Goal: Information Seeking & Learning: Learn about a topic

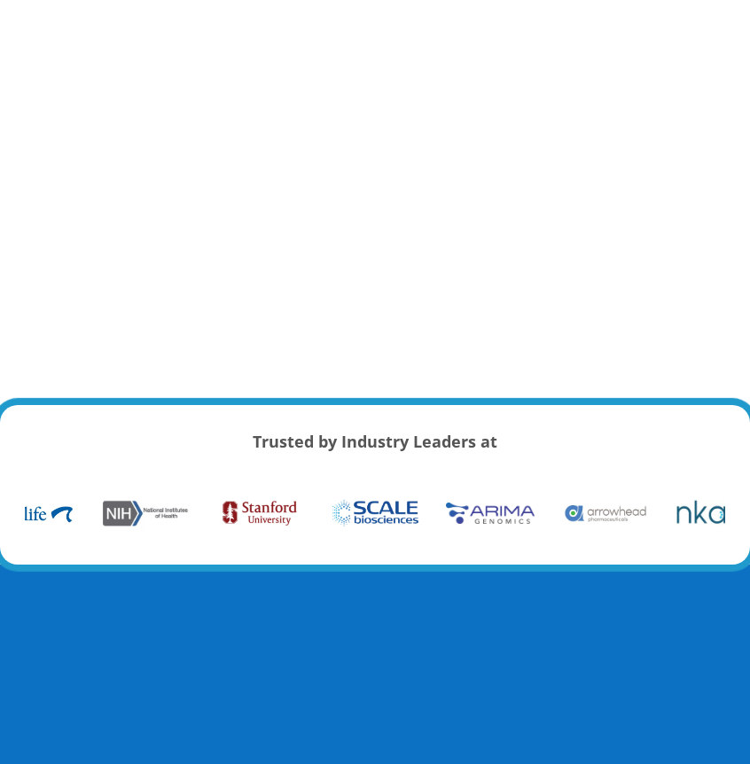
scroll to position [266, 0]
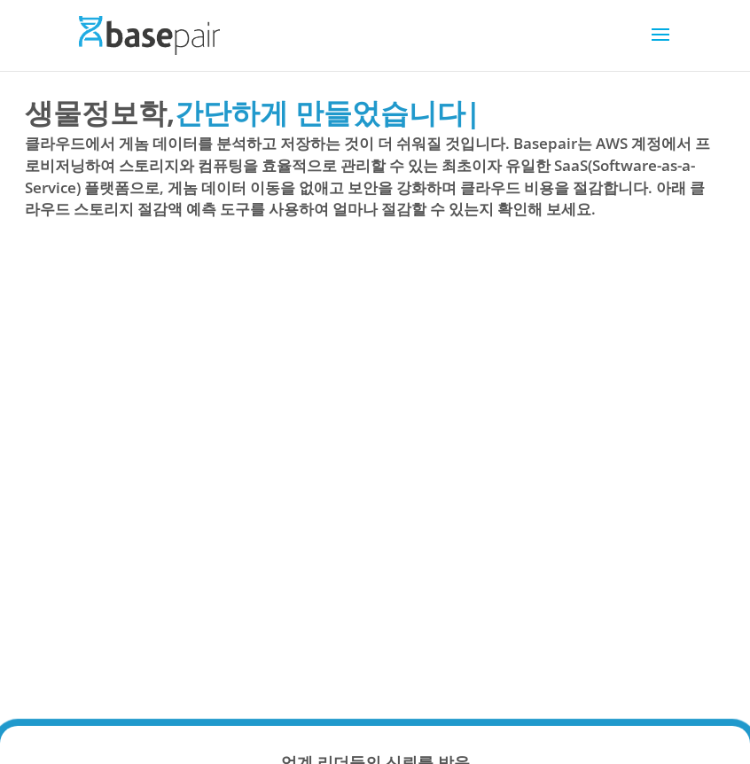
click at [662, 31] on span at bounding box center [660, 46] width 28 height 50
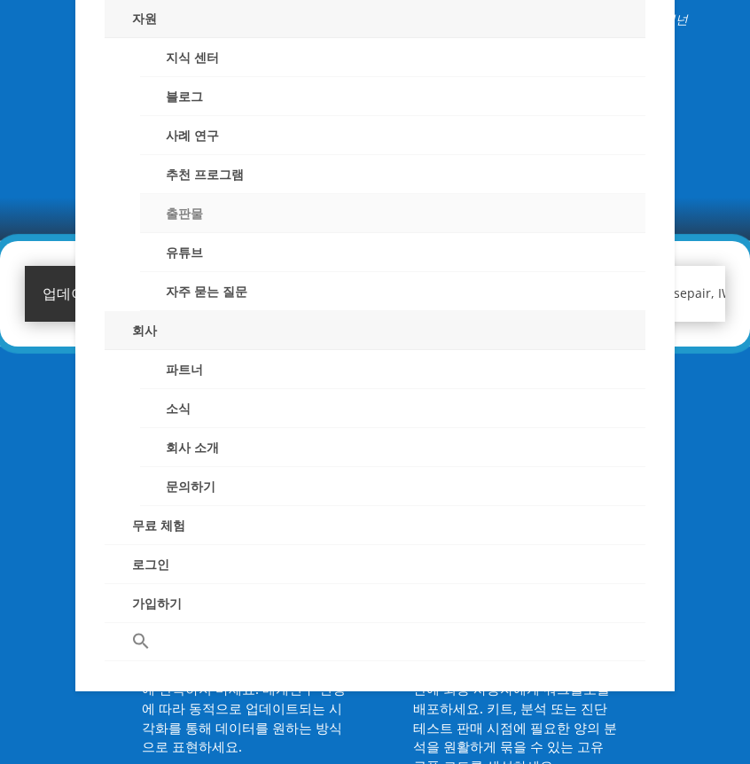
scroll to position [1153, 0]
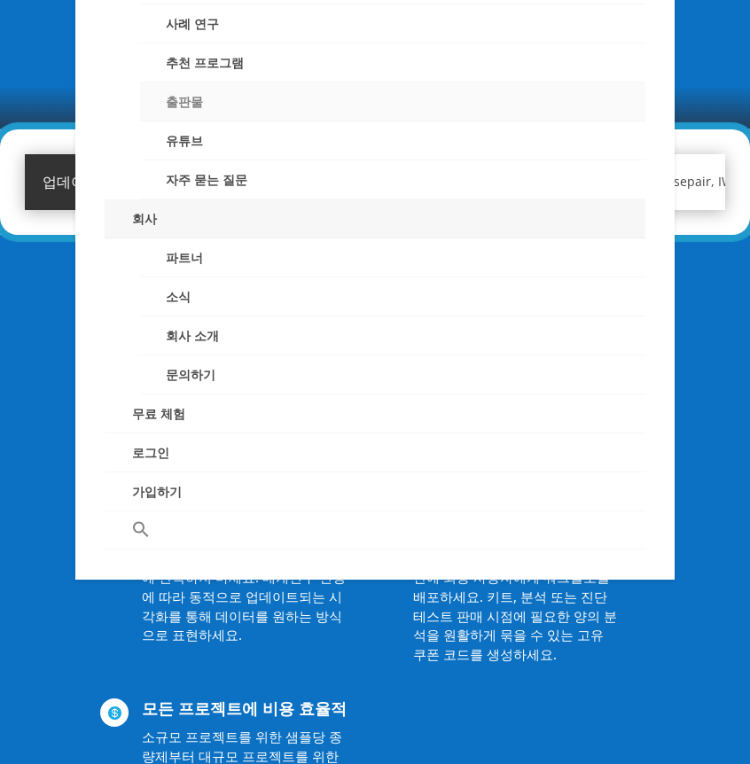
click at [258, 94] on link "출판물" at bounding box center [392, 101] width 504 height 39
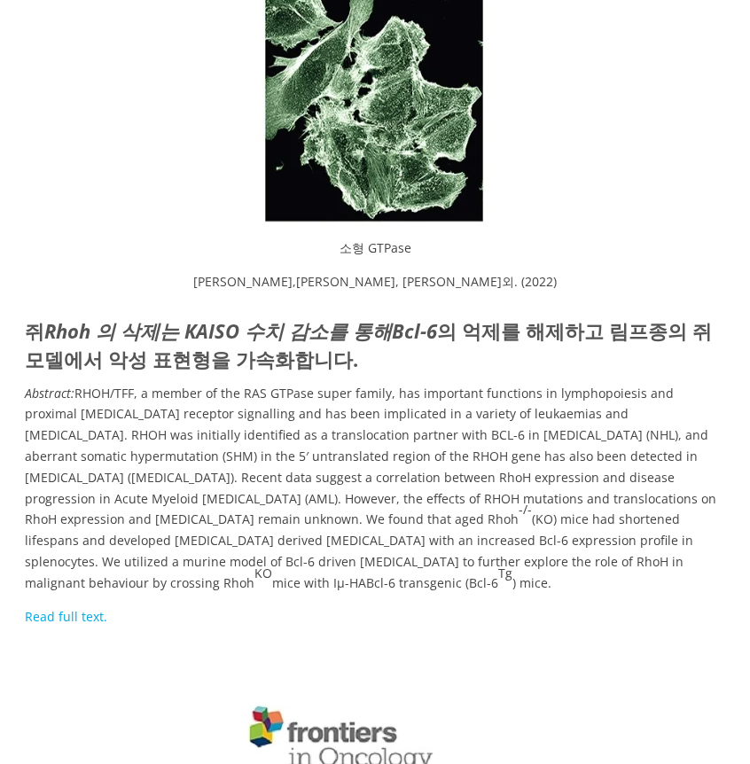
scroll to position [3929, 0]
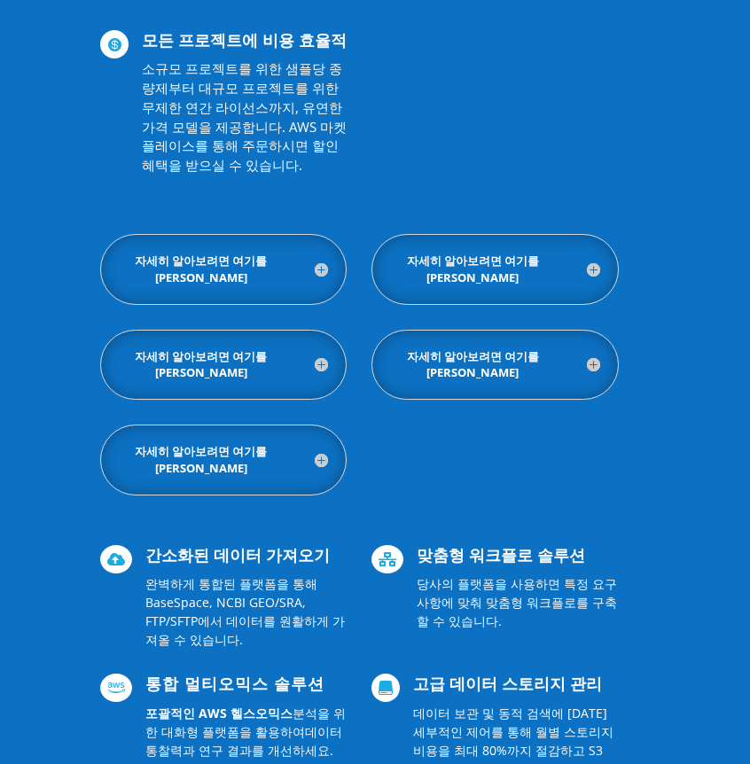
scroll to position [1856, 0]
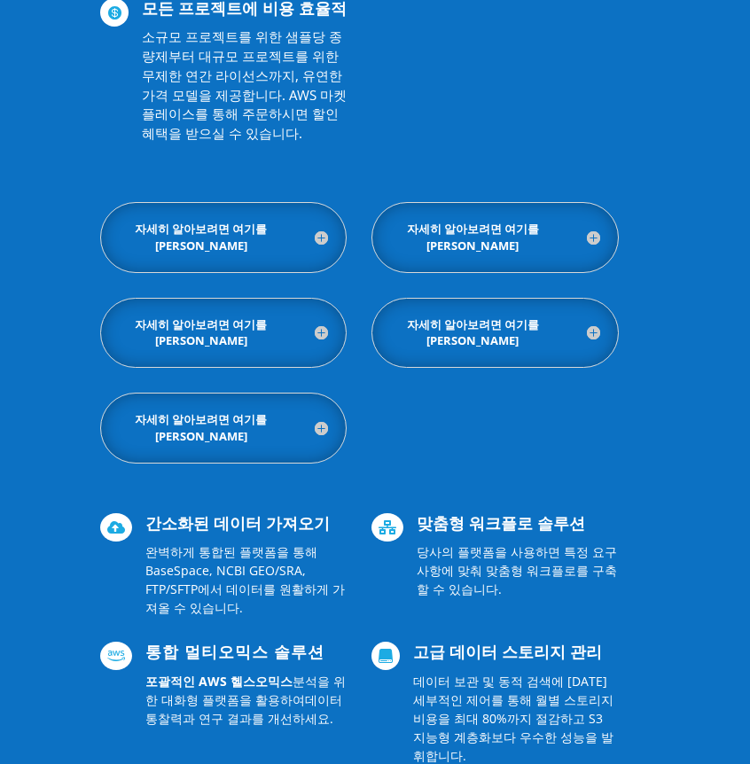
click at [535, 243] on h5 "자세히 알아보려면 여기를 [PERSON_NAME]" at bounding box center [495, 238] width 210 height 34
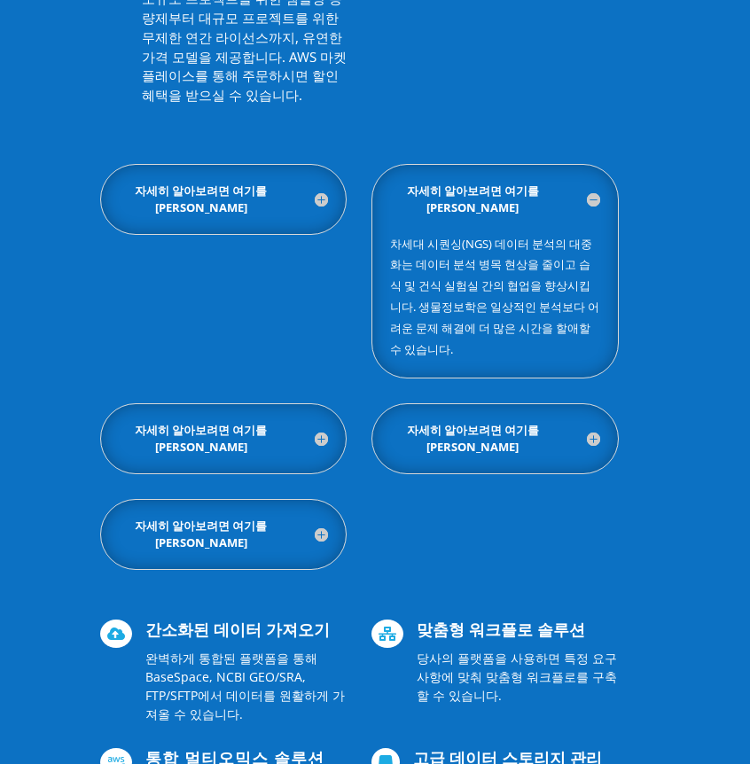
scroll to position [1873, 0]
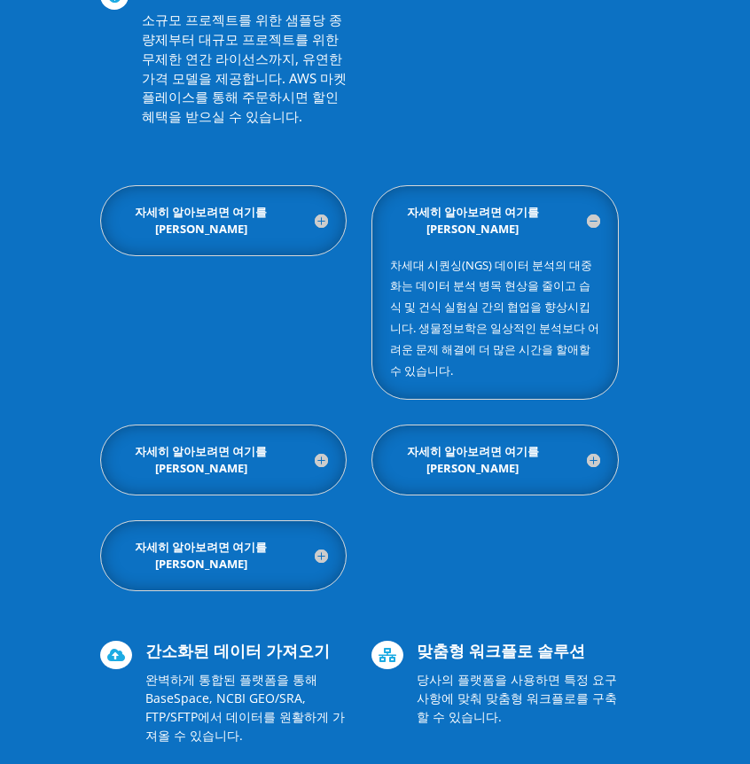
drag, startPoint x: 250, startPoint y: 253, endPoint x: 269, endPoint y: 225, distance: 33.2
click at [250, 254] on div "자세히 알아보려면 여기를 클릭하세요 데이터 이동을 없애면 보안이 강화되고, 데이터 중복이 없어지며, IT 비용이 절감됩니다. 워크플로 및 IT…" at bounding box center [223, 220] width 247 height 71
click at [267, 215] on font "자세히 알아보려면 여기를 [PERSON_NAME]" at bounding box center [201, 220] width 132 height 33
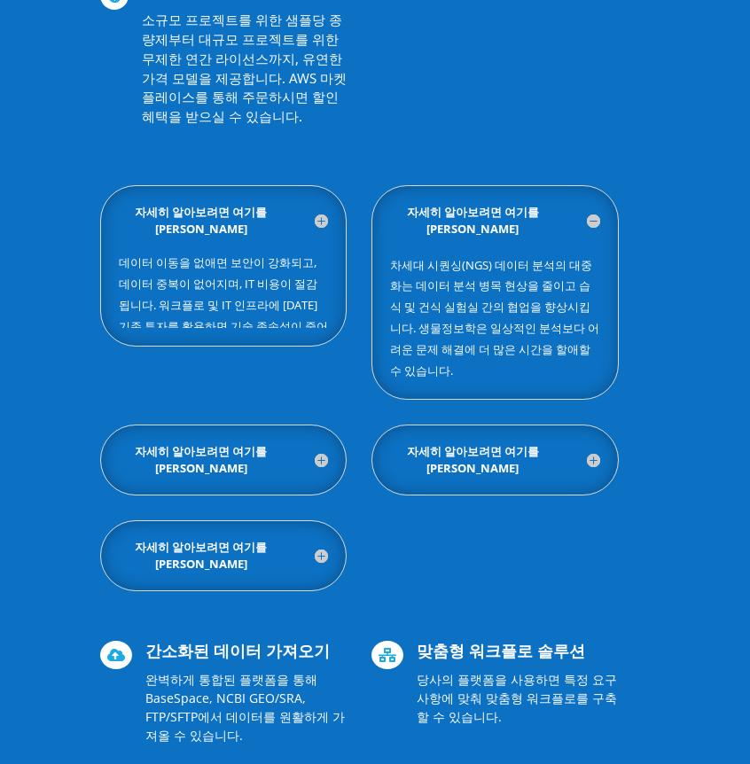
click at [298, 443] on h5 "자세히 알아보려면 여기를 [PERSON_NAME]" at bounding box center [224, 460] width 210 height 34
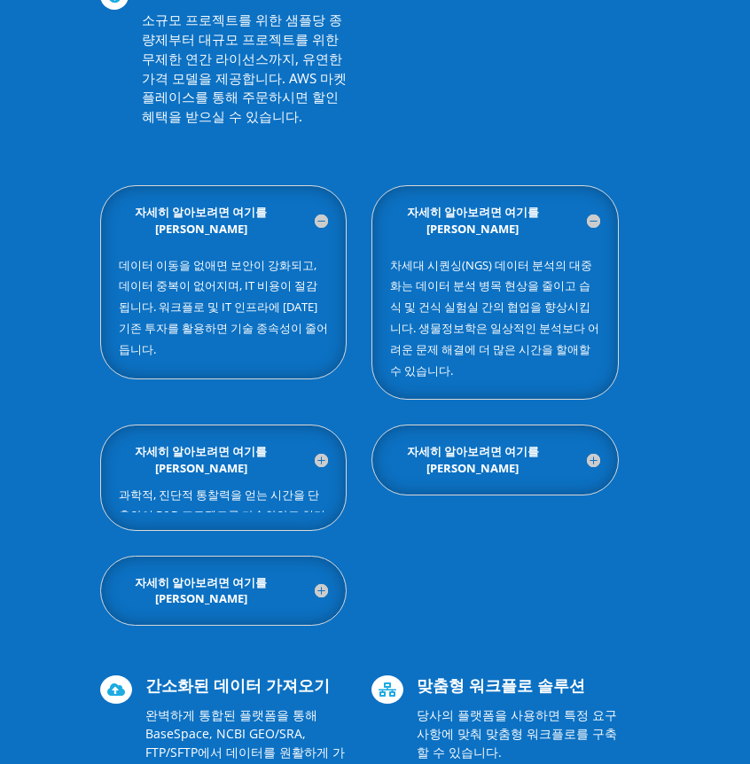
click at [502, 447] on h5 "자세히 알아보려면 여기를 [PERSON_NAME]" at bounding box center [495, 460] width 210 height 34
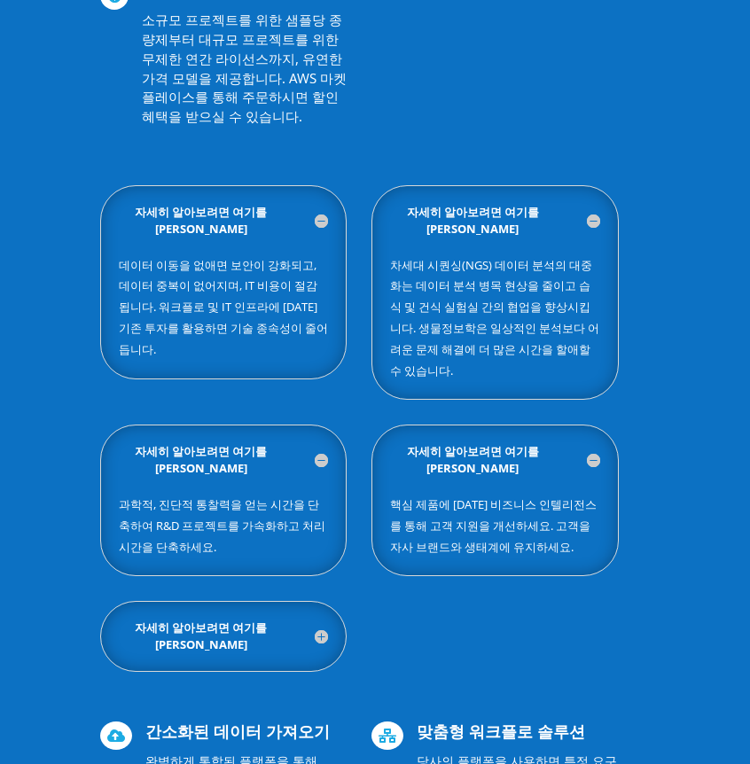
drag, startPoint x: 309, startPoint y: 602, endPoint x: 318, endPoint y: 594, distance: 11.9
click at [317, 601] on div "자세히 알아보려면 여기를 클릭하세요 상업용 소프트웨어에 [DATE] 투자 가치가 있으려면 라이선스 모델이 비용 효율적으로 확장되어야 합니다. …" at bounding box center [223, 636] width 247 height 71
click at [320, 620] on h5 "자세히 알아보려면 여기를 [PERSON_NAME]" at bounding box center [224, 637] width 210 height 34
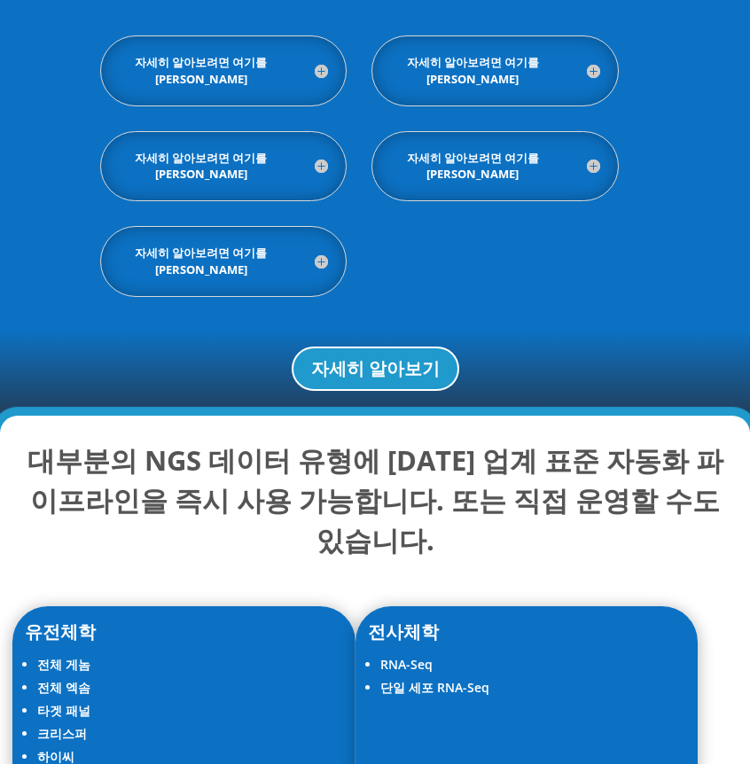
scroll to position [3557, 0]
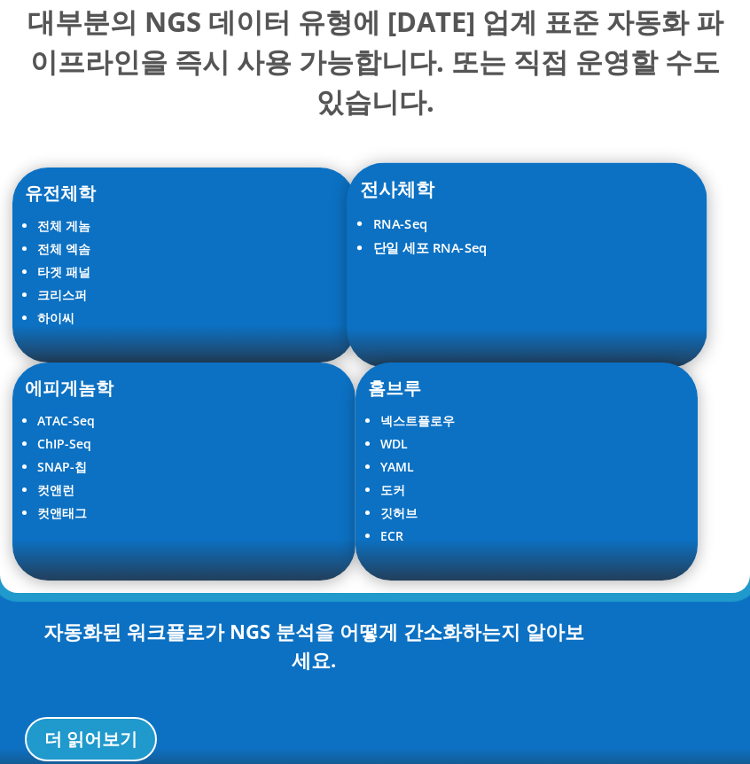
click at [411, 215] on font "RNA-Seq" at bounding box center [399, 224] width 55 height 18
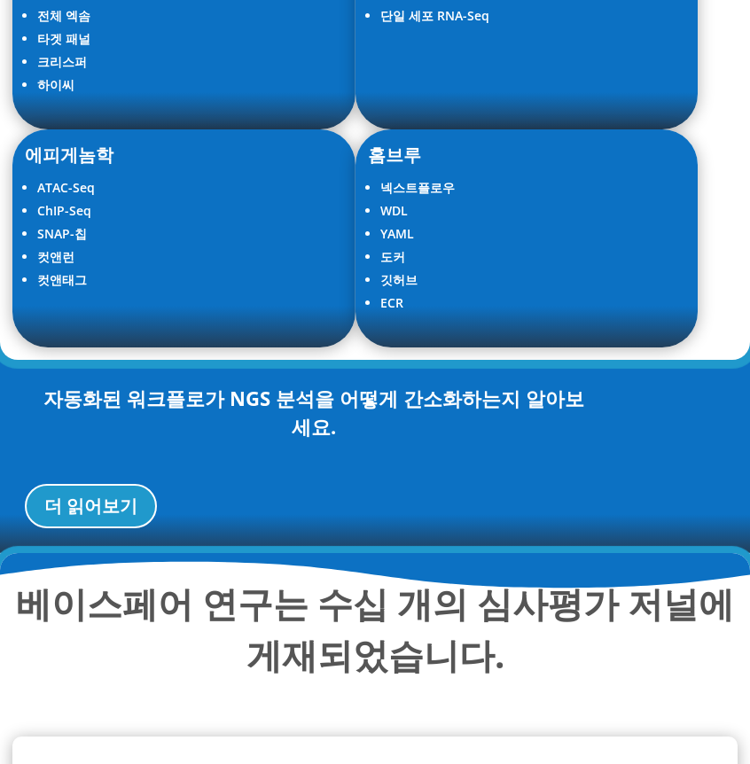
scroll to position [4001, 0]
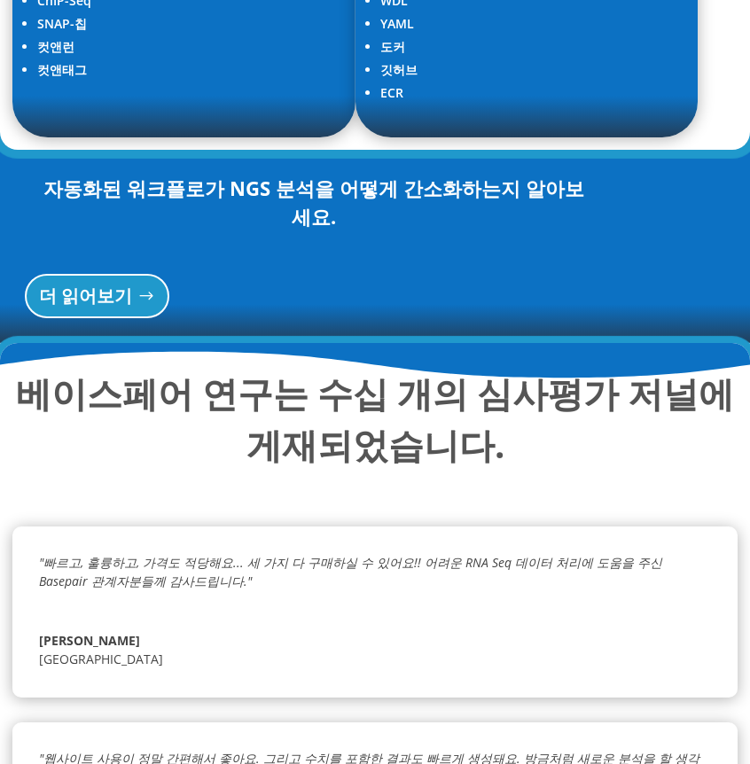
click at [143, 274] on link "더 읽어보기" at bounding box center [97, 296] width 145 height 44
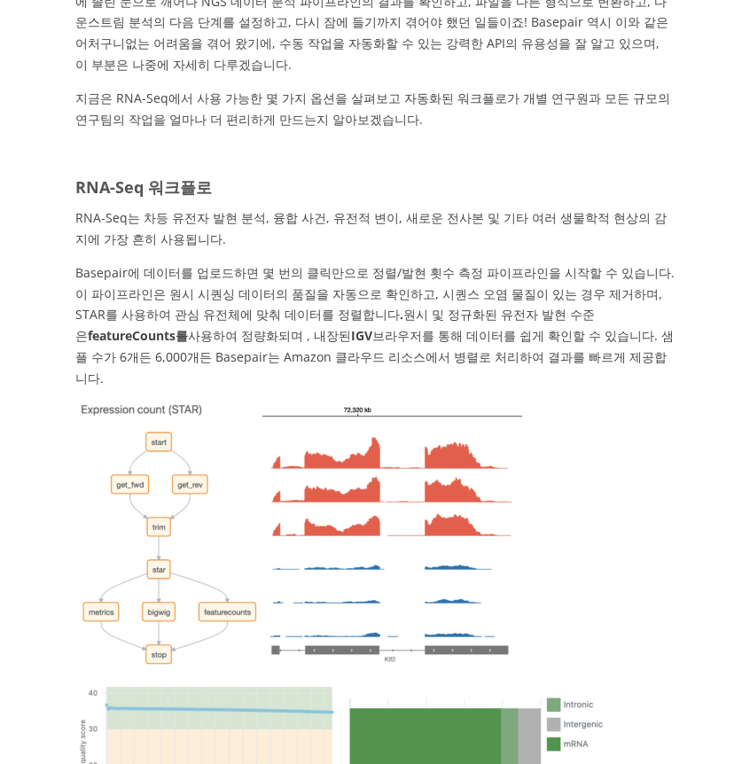
scroll to position [1241, 0]
